Goal: Information Seeking & Learning: Find specific fact

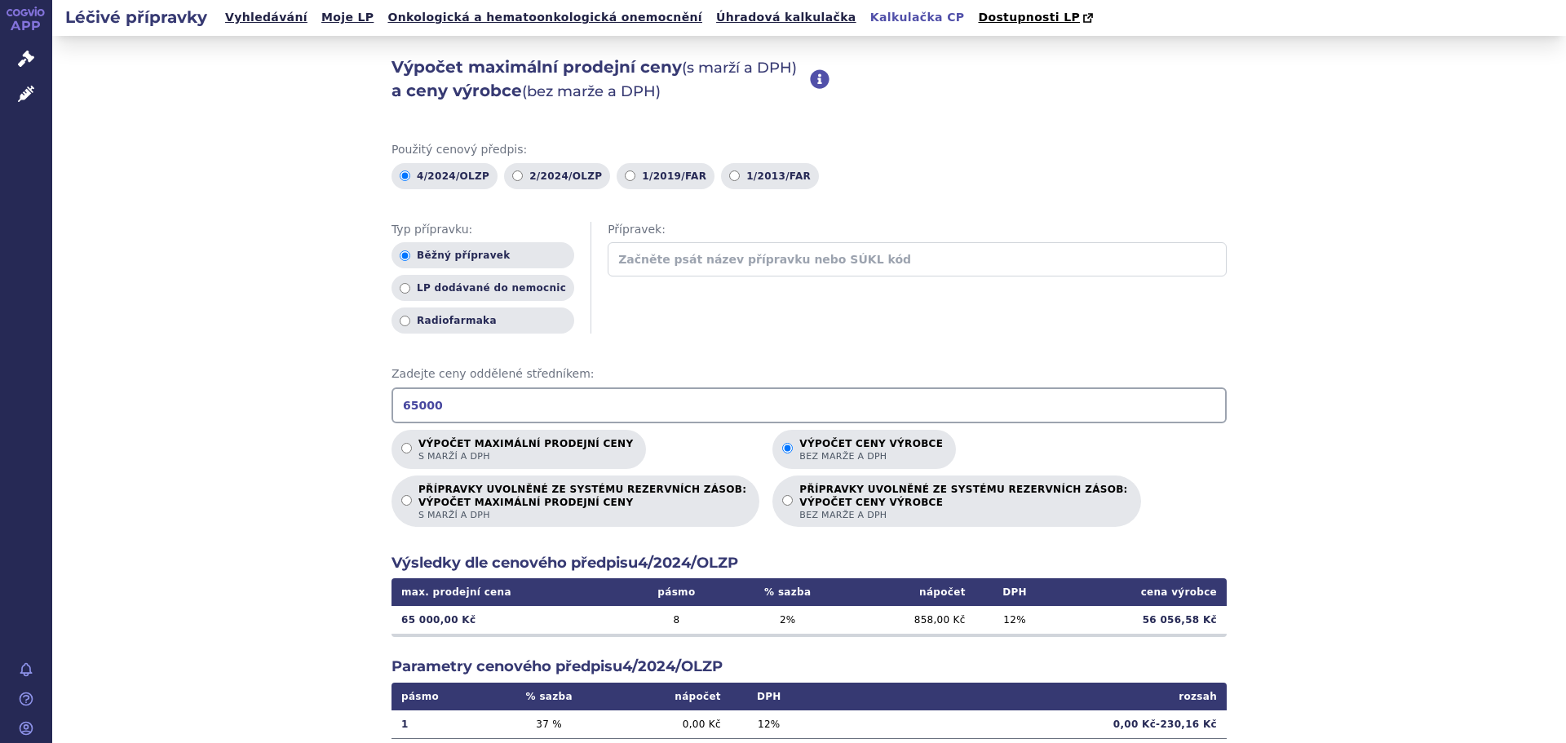
click at [313, 465] on div "Výpočet maximální prodejní ceny (s marží a DPH) a ceny výrobce (bez marže a DPH…" at bounding box center [809, 512] width 1514 height 952
click at [299, 546] on div "Výpočet maximální prodejní ceny (s marží a DPH) a ceny výrobce (bez marže a DPH…" at bounding box center [809, 512] width 1514 height 952
click at [21, 53] on icon at bounding box center [26, 59] width 16 height 16
click at [116, 79] on div "Výpočet maximální prodejní ceny (s marží a DPH) a ceny výrobce (bez marže a DPH…" at bounding box center [809, 512] width 1514 height 952
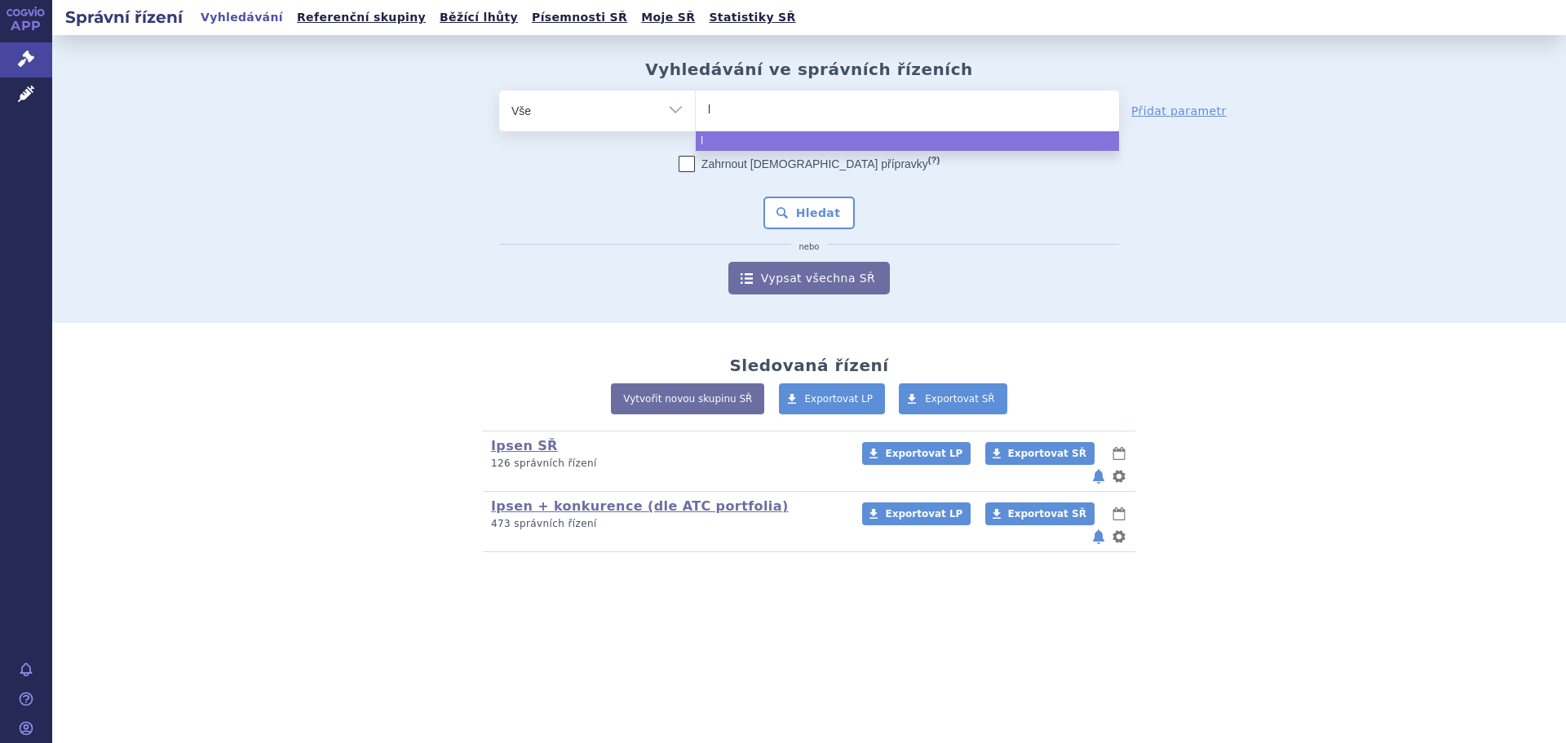
type input "lv"
type input "ly"
type input "lyv"
type input "lyvde"
type input "lyvdel"
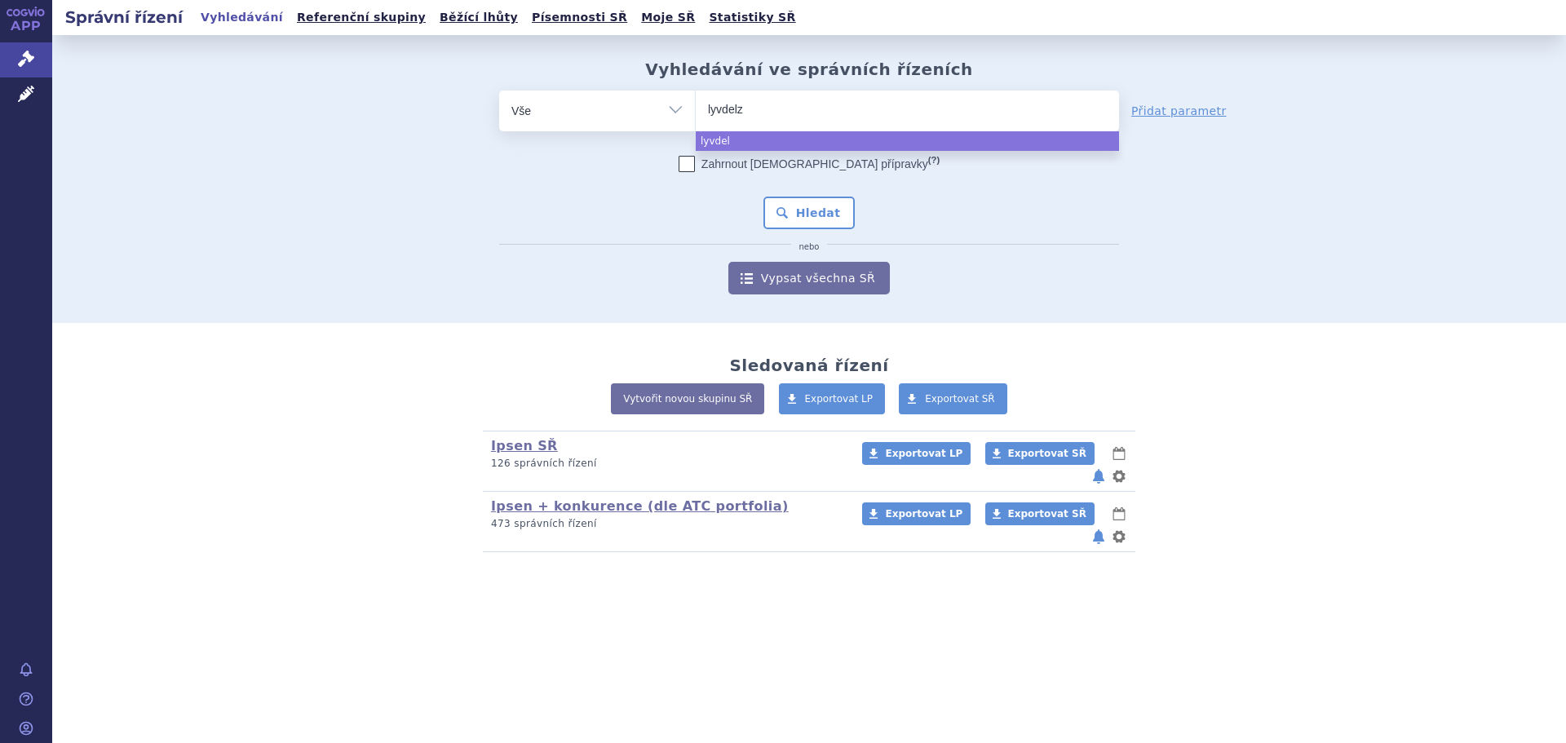
type input "lyvdelzy"
select select "lyvdelzy"
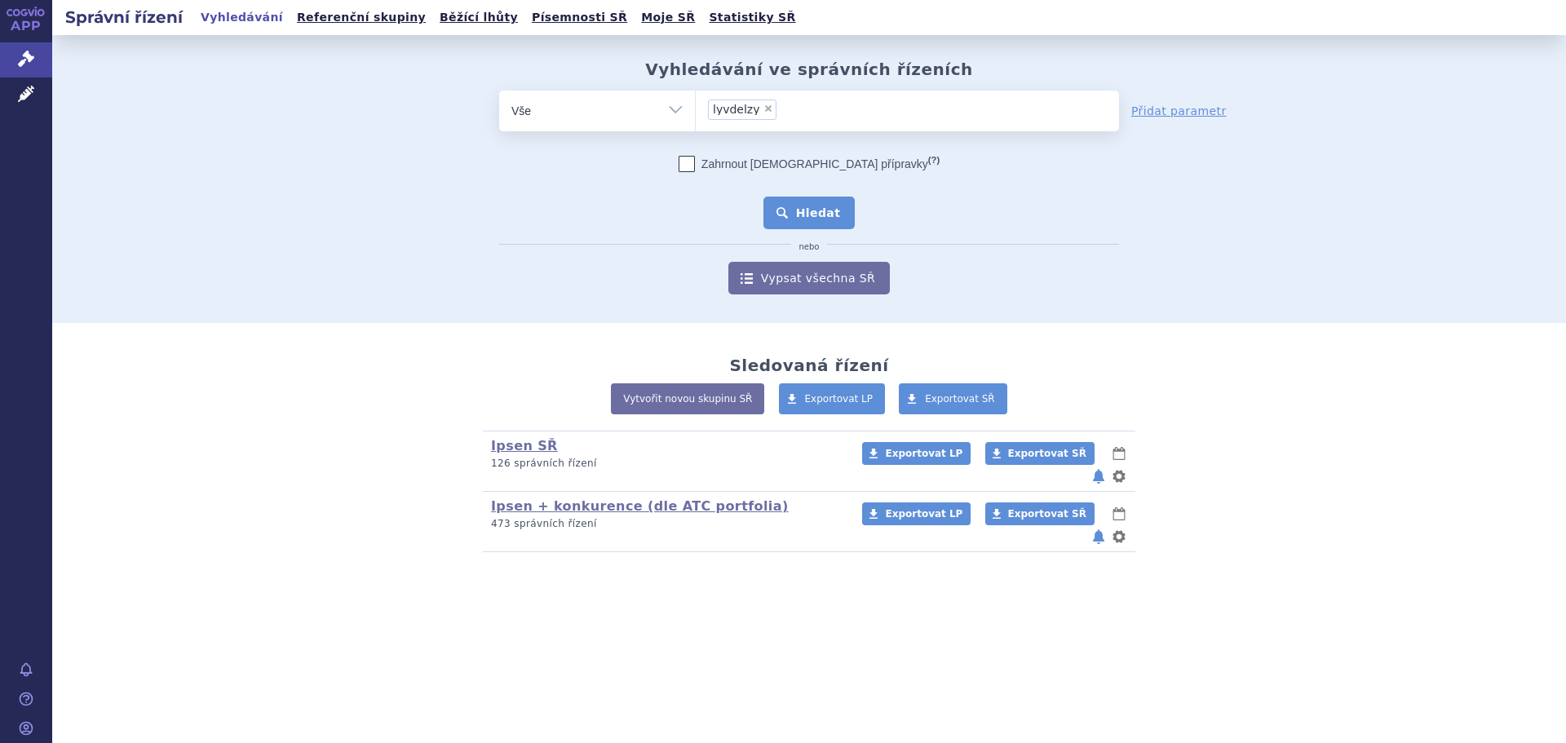
click at [785, 207] on button "Hledat" at bounding box center [809, 213] width 92 height 33
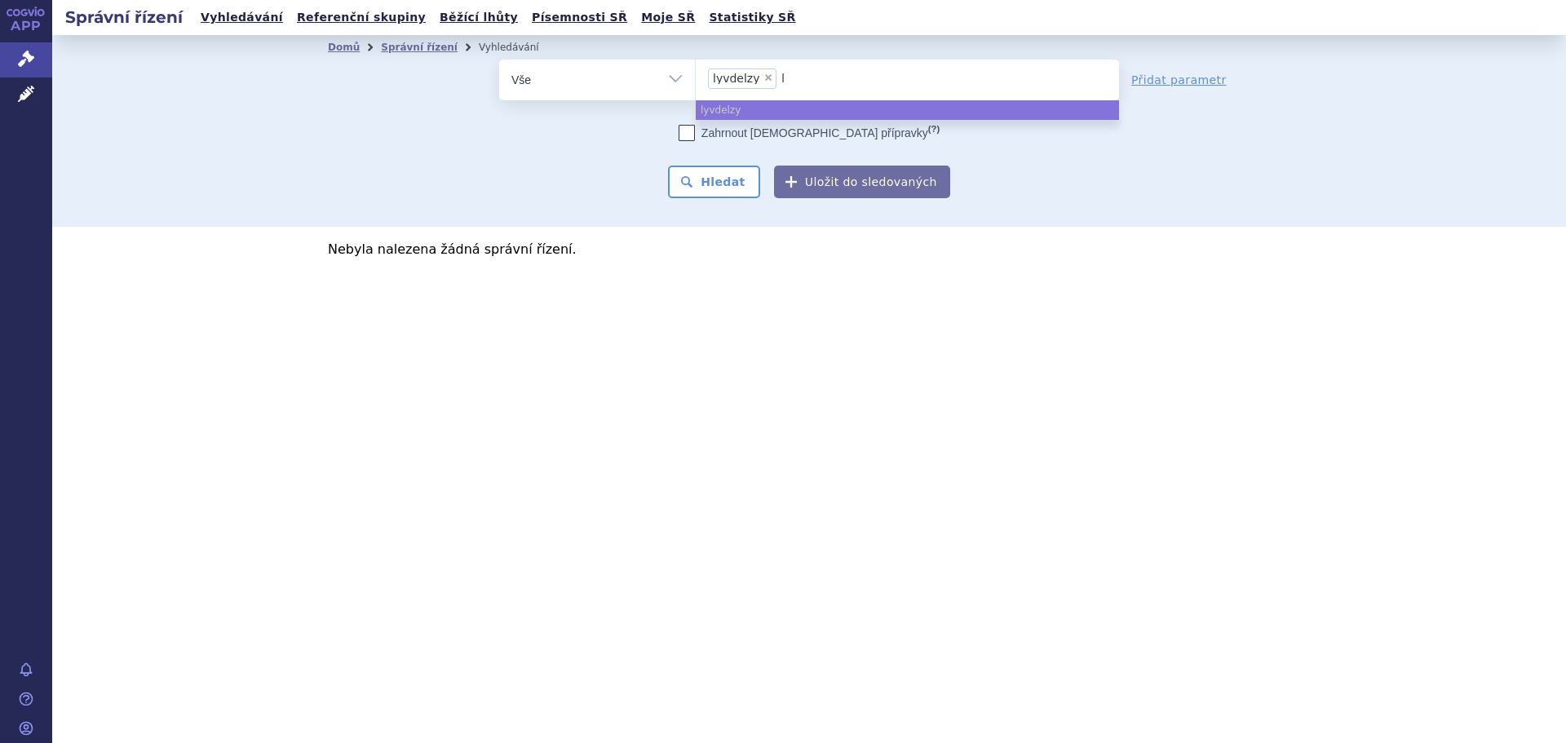
type input "ly"
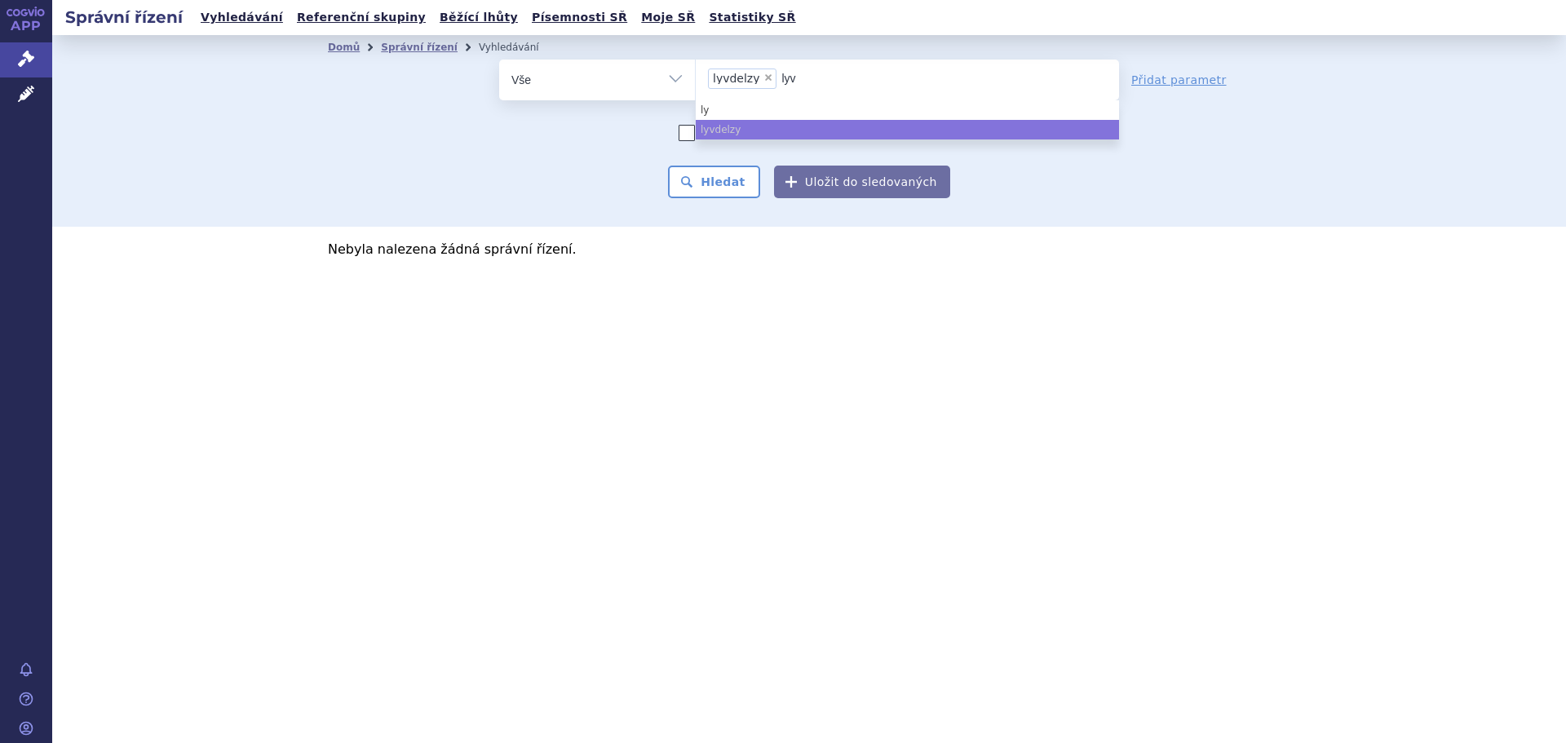
type input "lyvd"
type input "lyvdel"
type input "lyvdelzi"
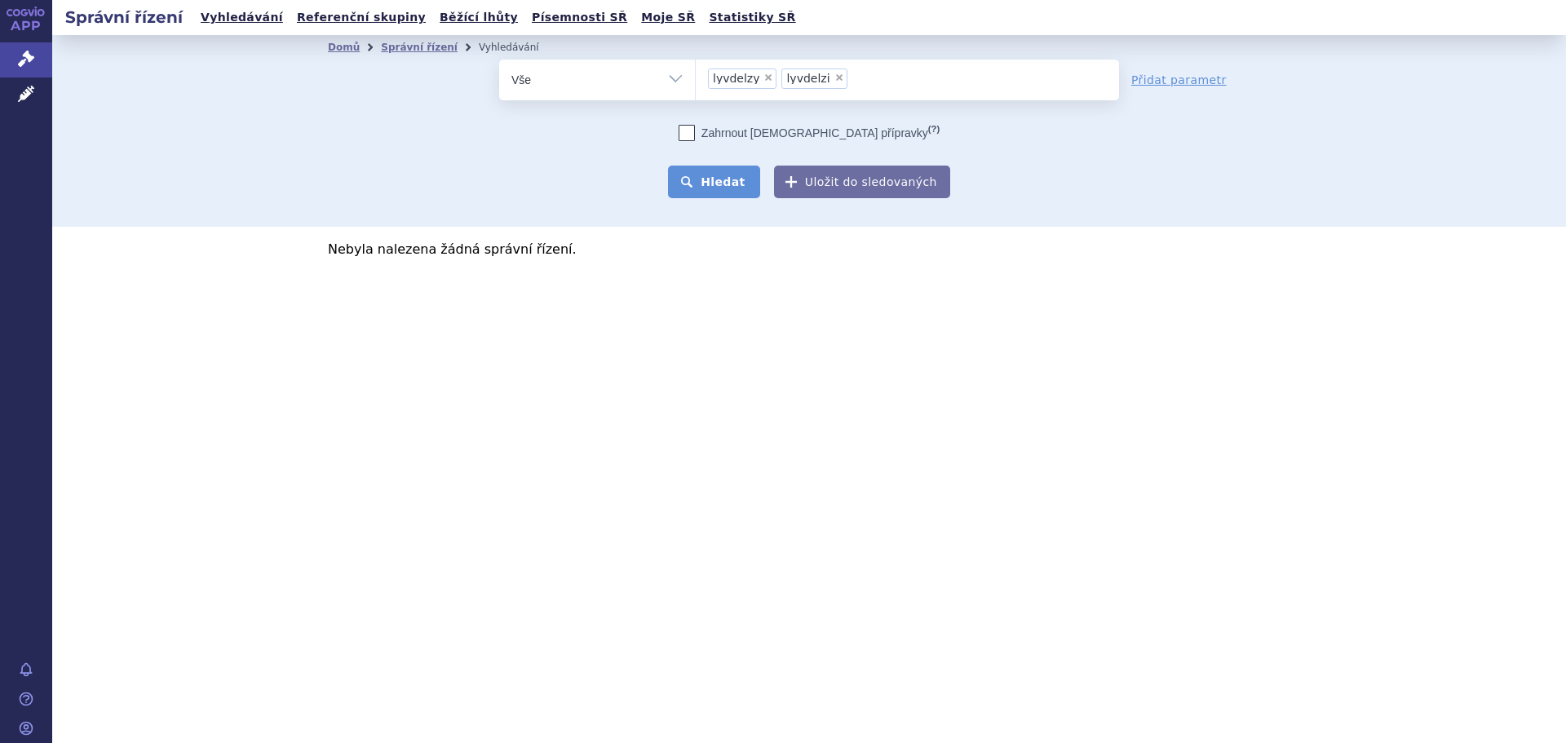
click at [729, 188] on button "Hledat" at bounding box center [714, 182] width 92 height 33
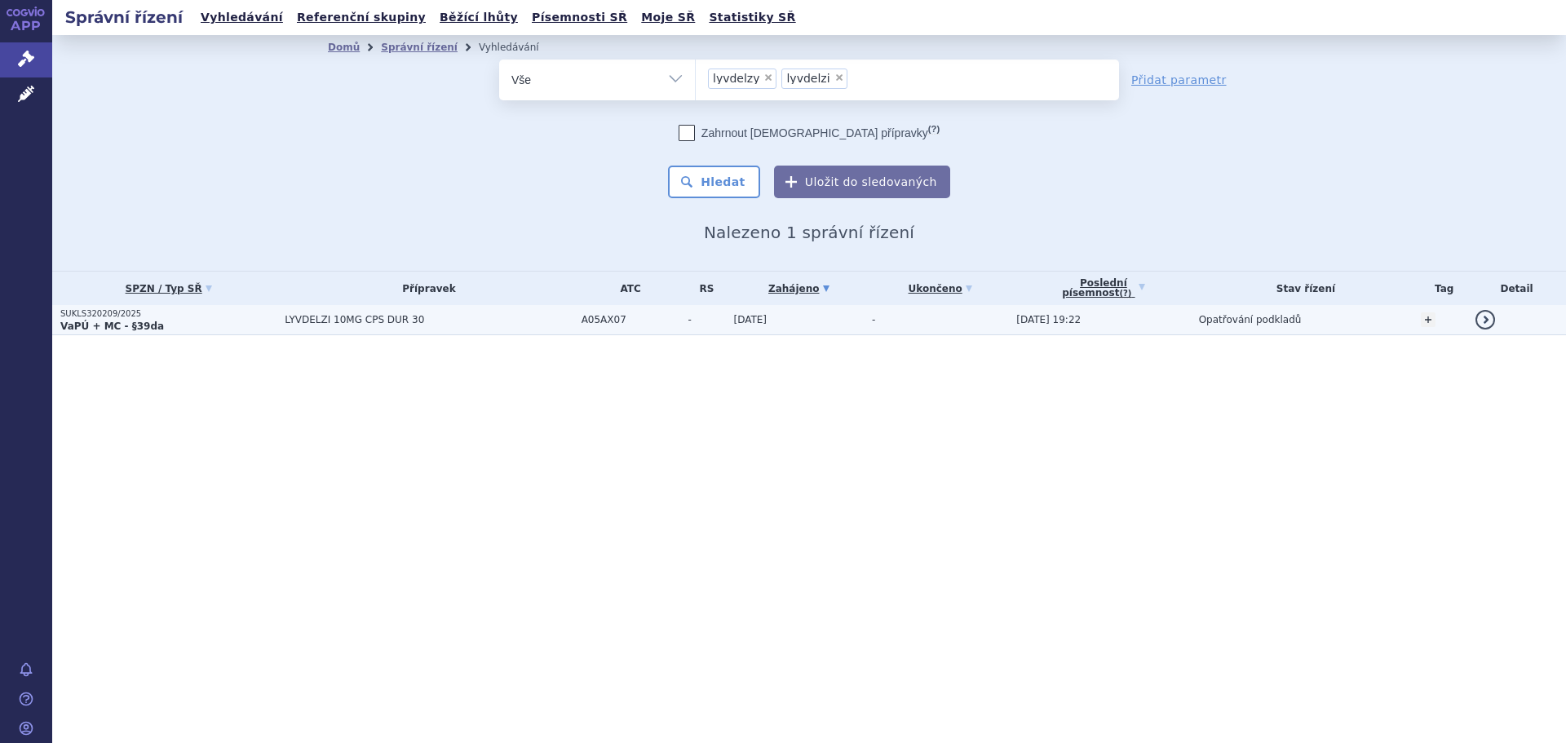
click at [286, 320] on span "LYVDELZI 10MG CPS DUR 30" at bounding box center [429, 319] width 288 height 11
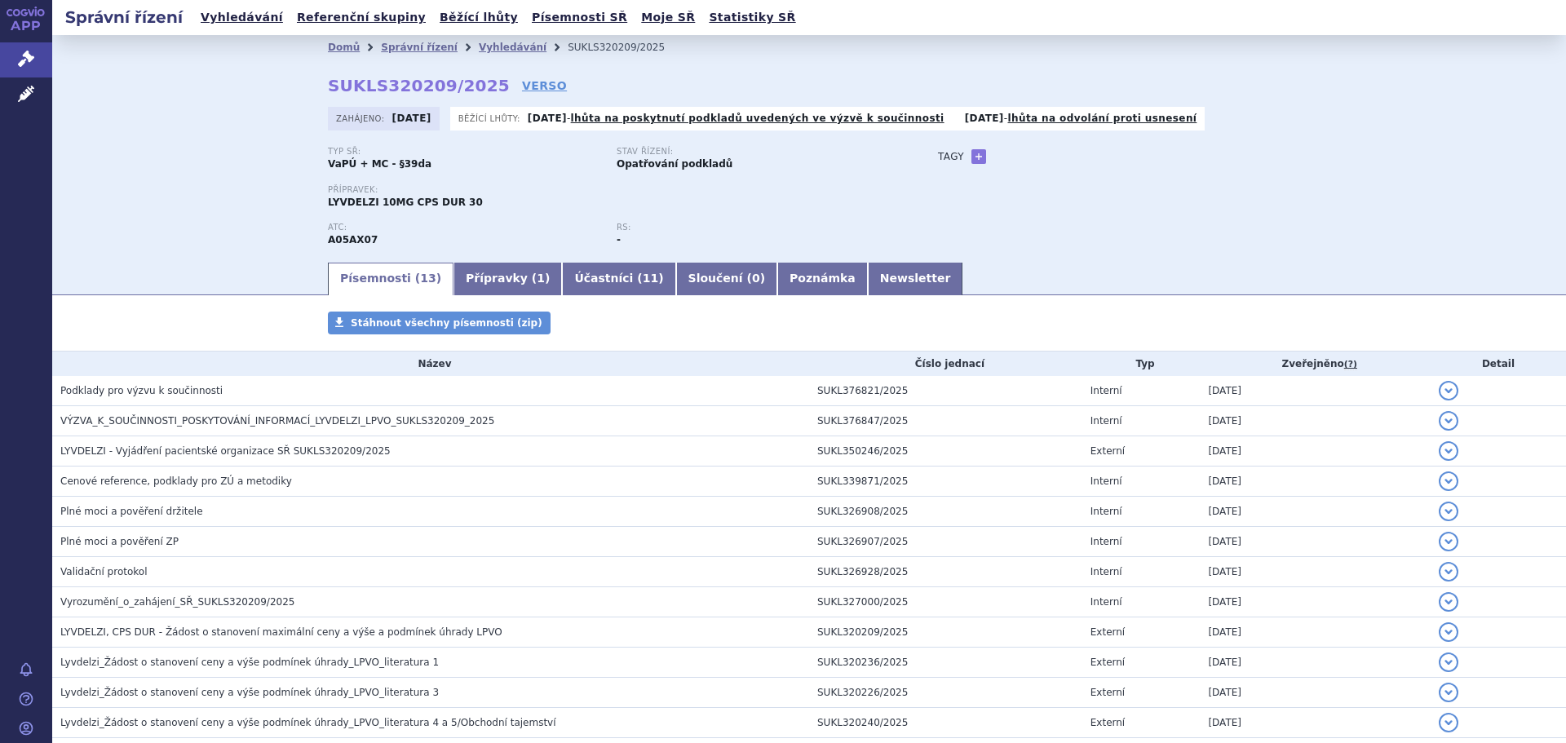
scroll to position [123, 0]
